Goal: Information Seeking & Learning: Find specific fact

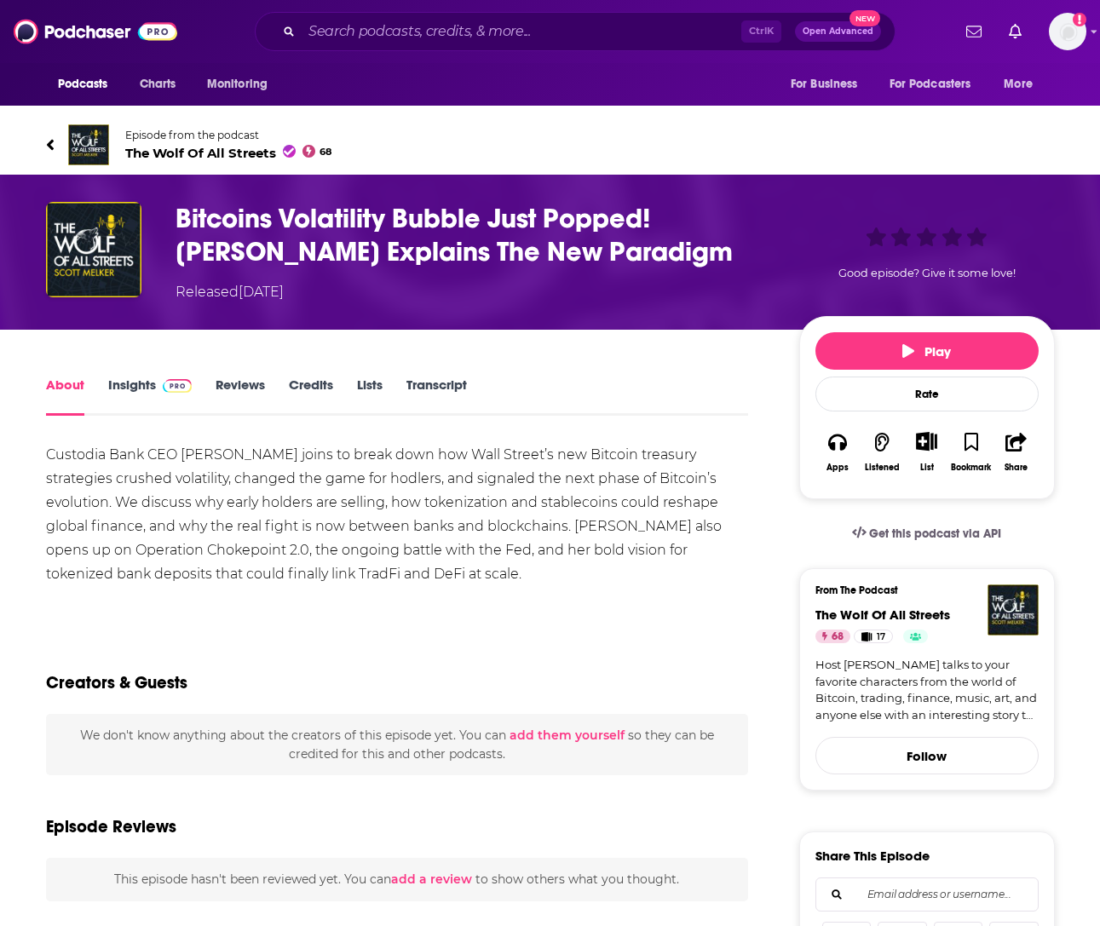
click at [49, 132] on link "Episode from the podcast The Wolf Of All Streets 68" at bounding box center [550, 144] width 1009 height 41
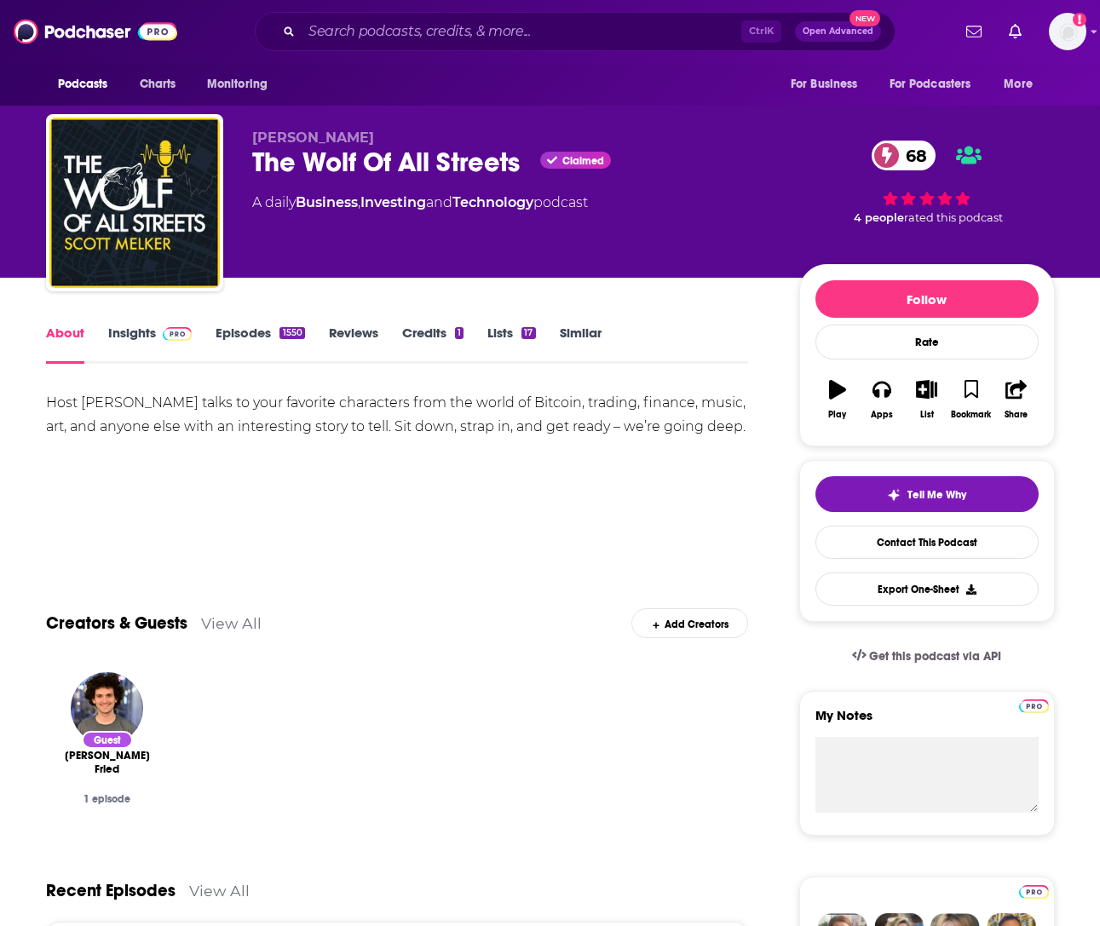
click at [133, 331] on link "Insights" at bounding box center [150, 344] width 84 height 39
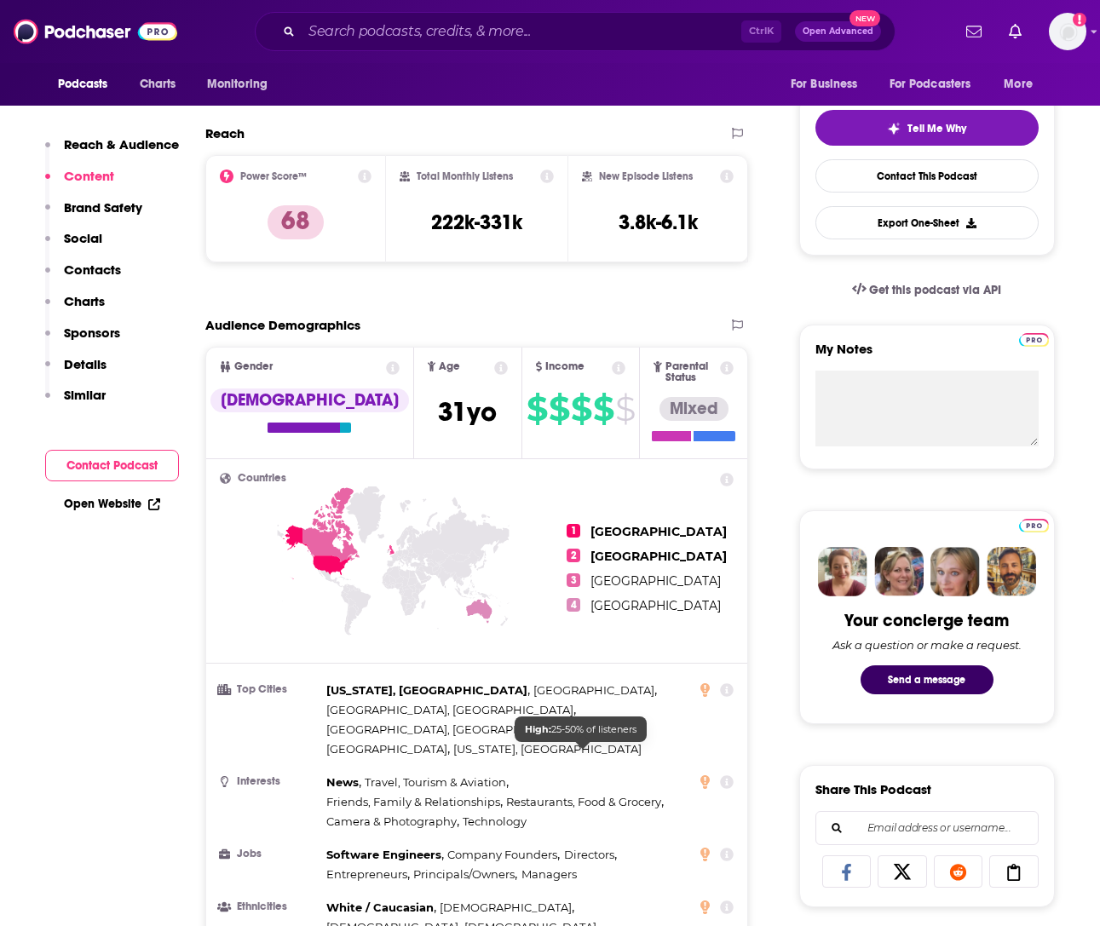
scroll to position [341, 0]
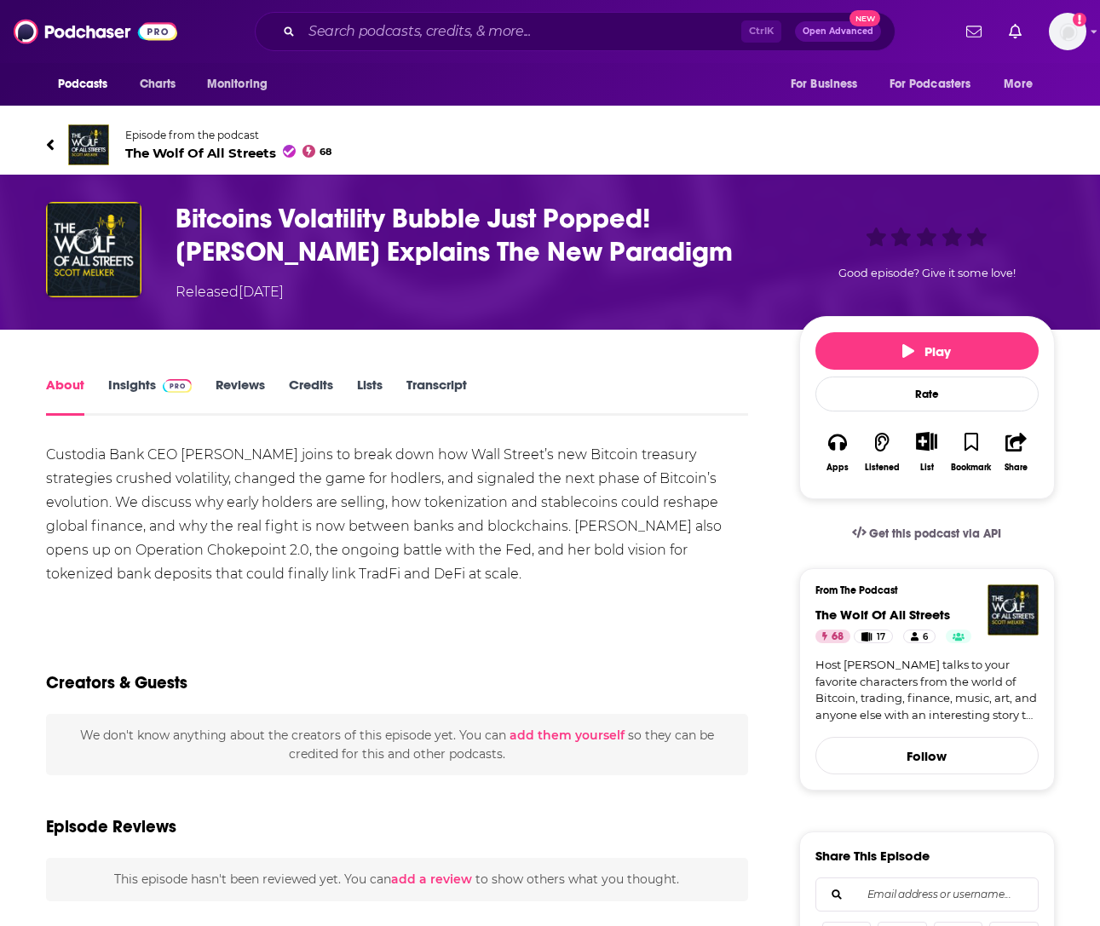
click at [418, 389] on link "Transcript" at bounding box center [437, 396] width 61 height 39
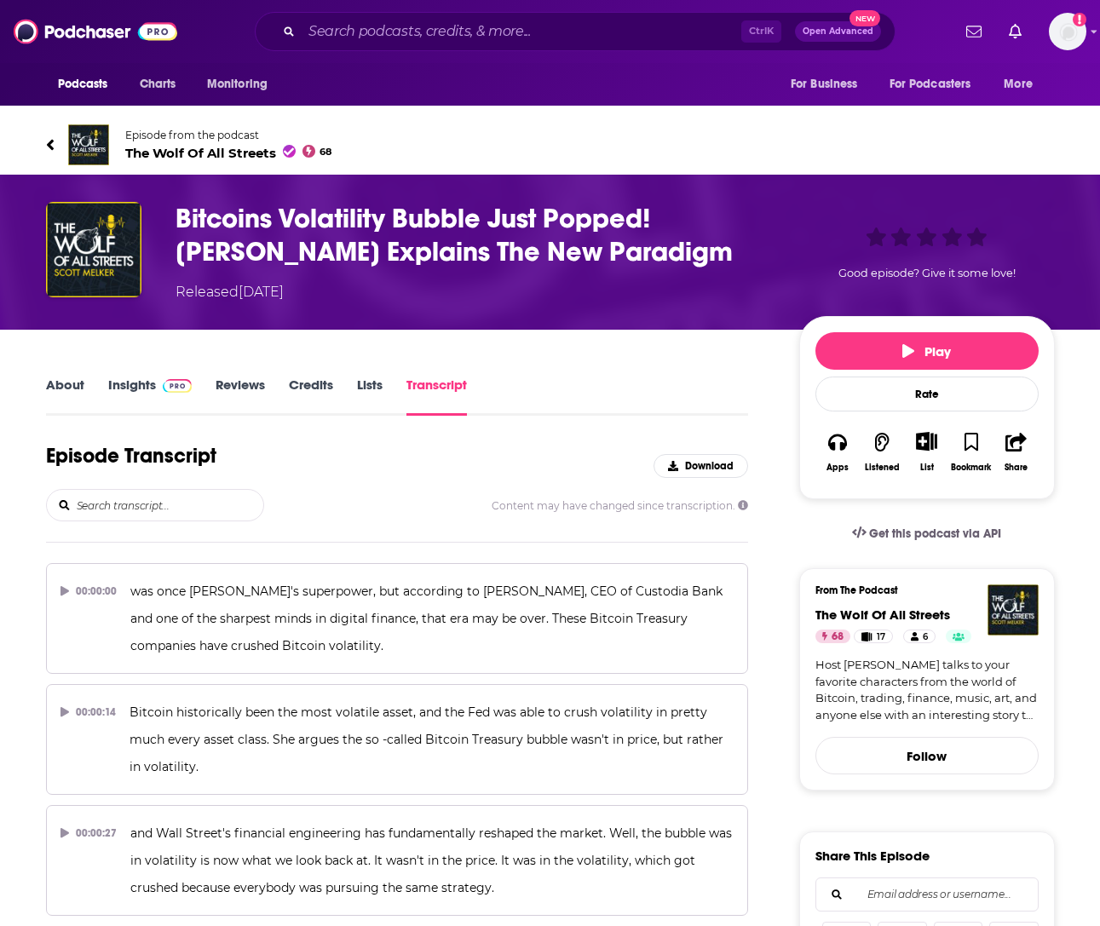
click at [186, 508] on input "search" at bounding box center [169, 505] width 188 height 31
type input "goolsbee"
